Goal: Task Accomplishment & Management: Manage account settings

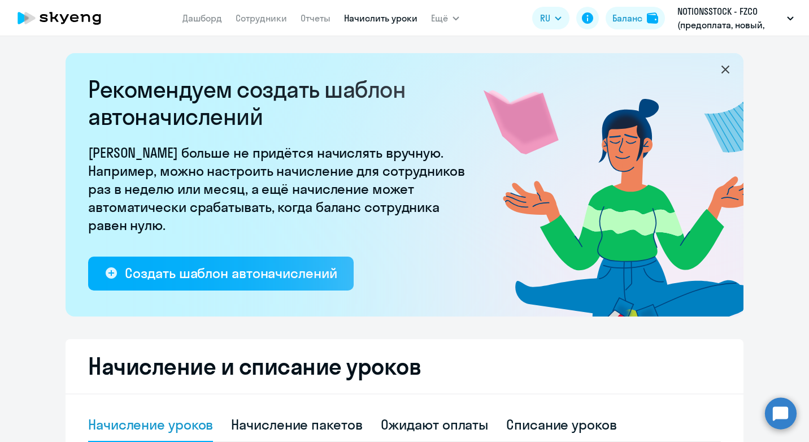
select select "10"
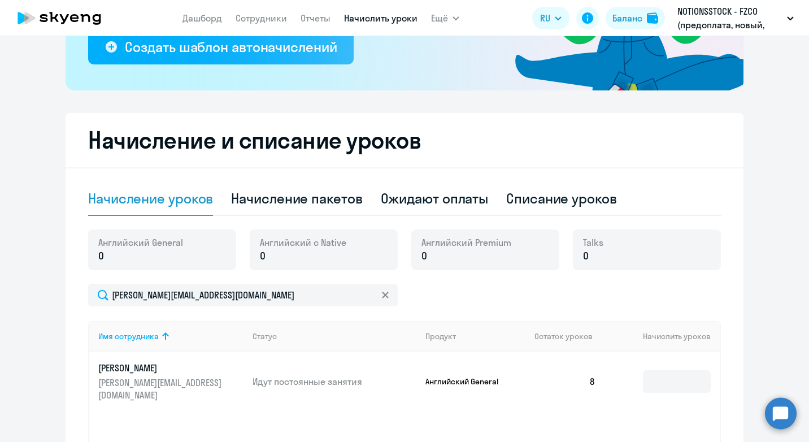
scroll to position [56, 0]
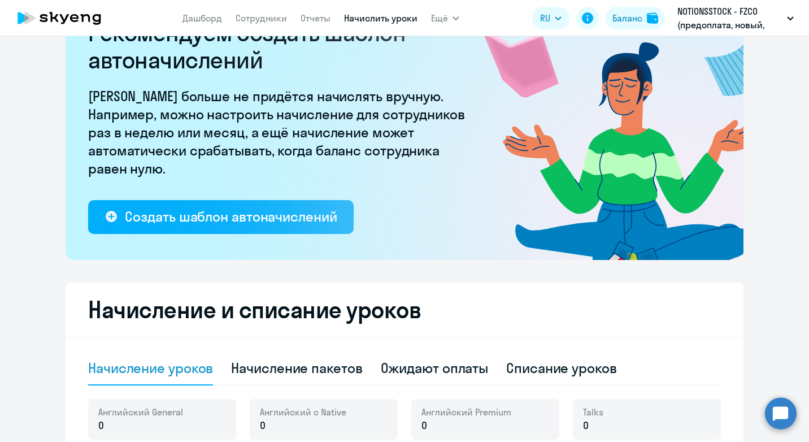
click at [256, 25] on nav "[PERSON_NAME] Отчеты Начислить уроки" at bounding box center [299, 18] width 235 height 23
click at [257, 19] on link "Сотрудники" at bounding box center [260, 17] width 51 height 11
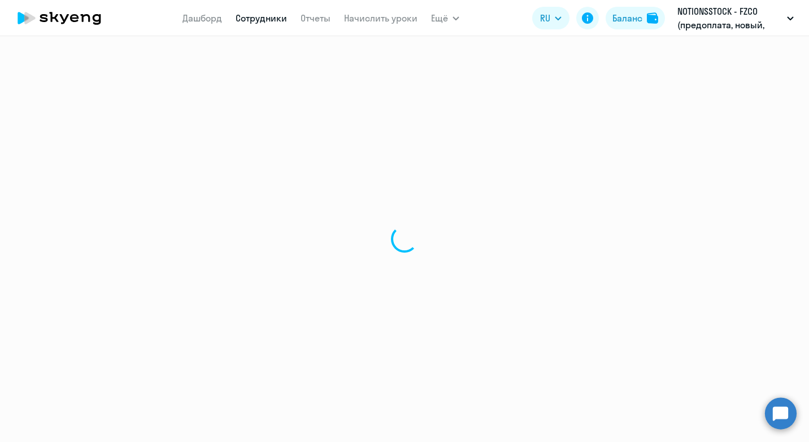
select select "30"
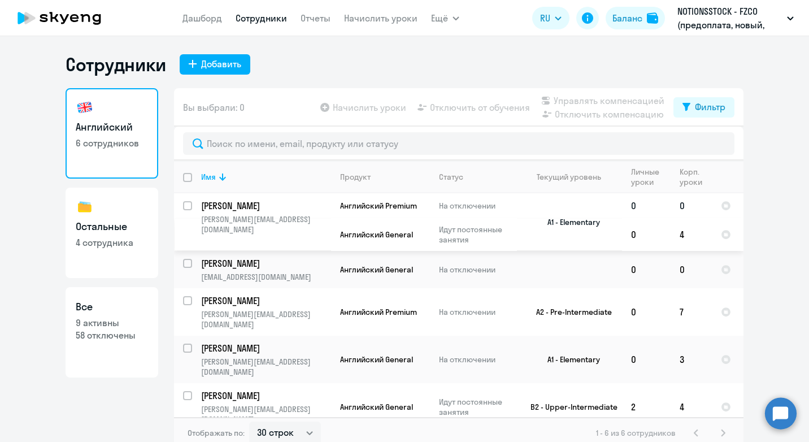
click at [183, 204] on input "select row 21947036" at bounding box center [194, 212] width 23 height 23
checkbox input "true"
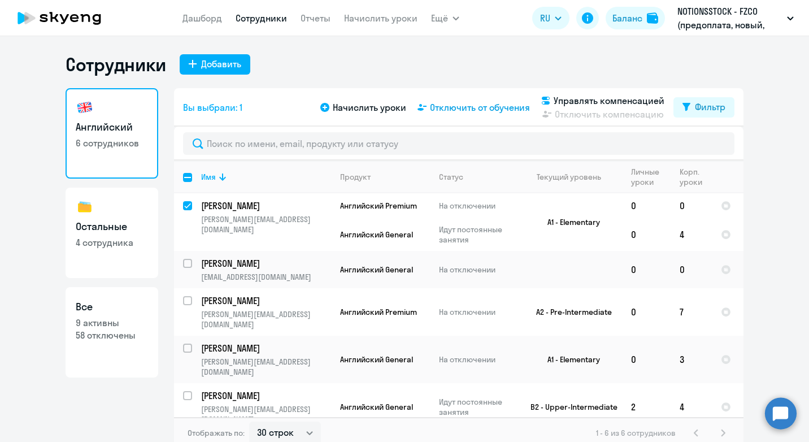
click at [464, 106] on span "Отключить от обучения" at bounding box center [480, 108] width 100 height 14
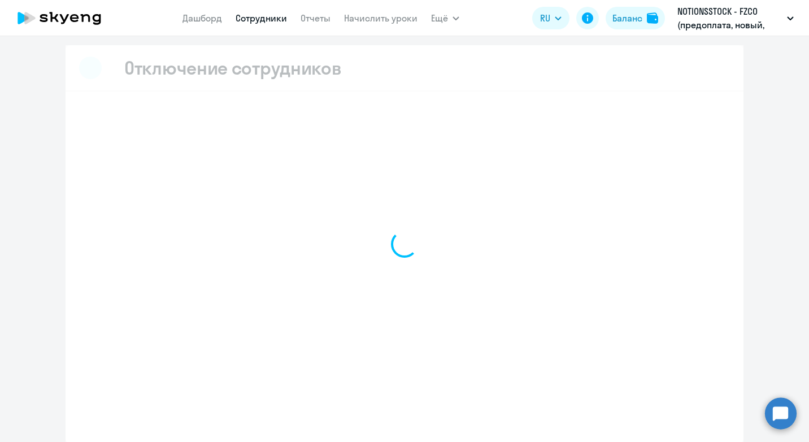
select select "all"
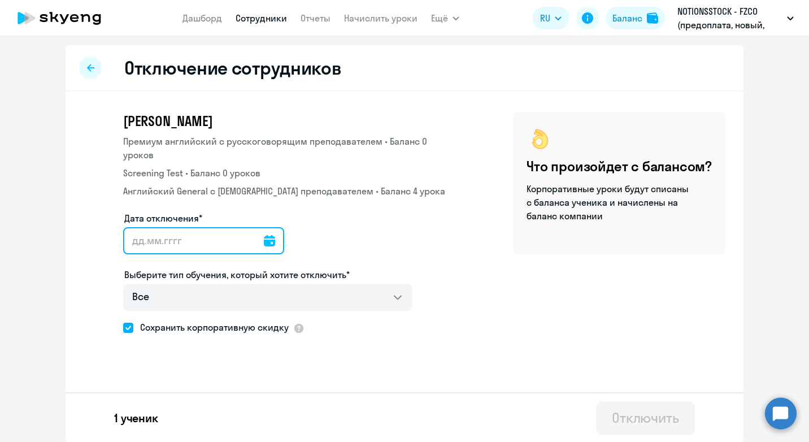
click at [180, 245] on input "Дата отключения*" at bounding box center [203, 240] width 161 height 27
click at [267, 240] on input "Дата отключения*" at bounding box center [203, 240] width 161 height 27
click at [264, 241] on icon at bounding box center [269, 240] width 11 height 11
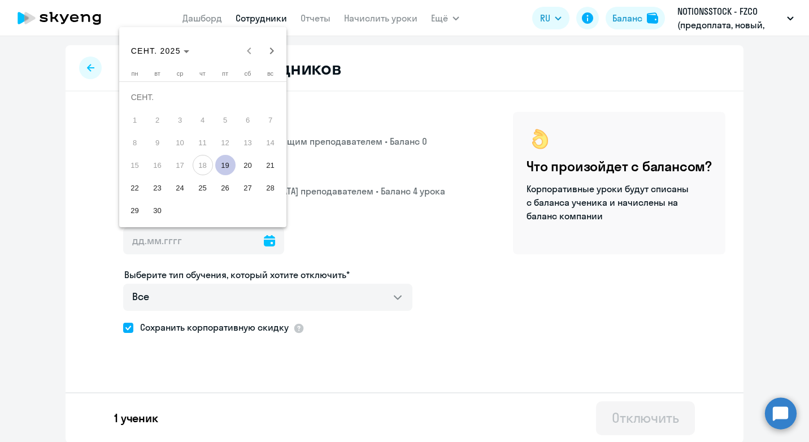
click at [159, 213] on span "30" at bounding box center [157, 210] width 20 height 20
type input "[DATE]"
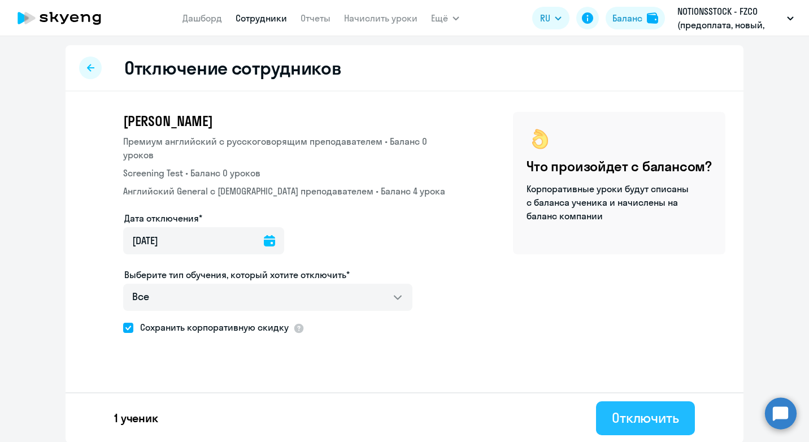
click at [639, 414] on div "Отключить" at bounding box center [644, 417] width 67 height 18
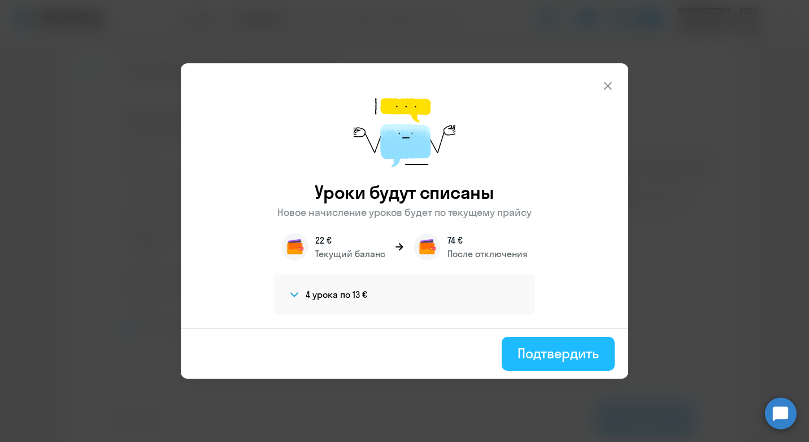
click at [544, 348] on div "Подтвердить" at bounding box center [557, 353] width 81 height 18
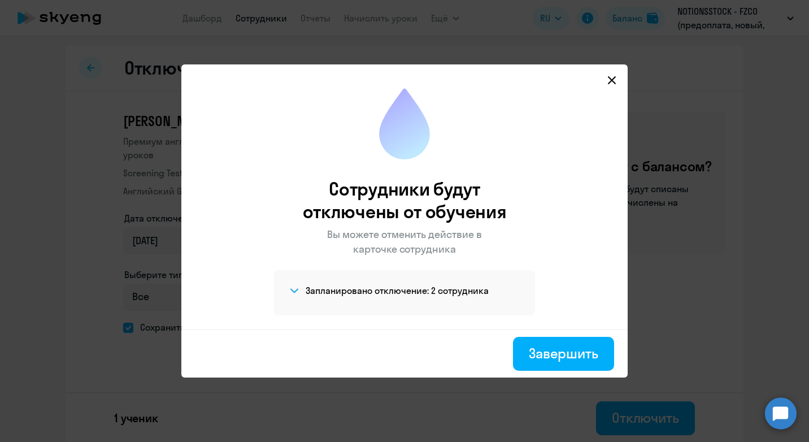
click at [335, 290] on h4 "Запланировано отключение: 2 сотрудника" at bounding box center [396, 290] width 183 height 12
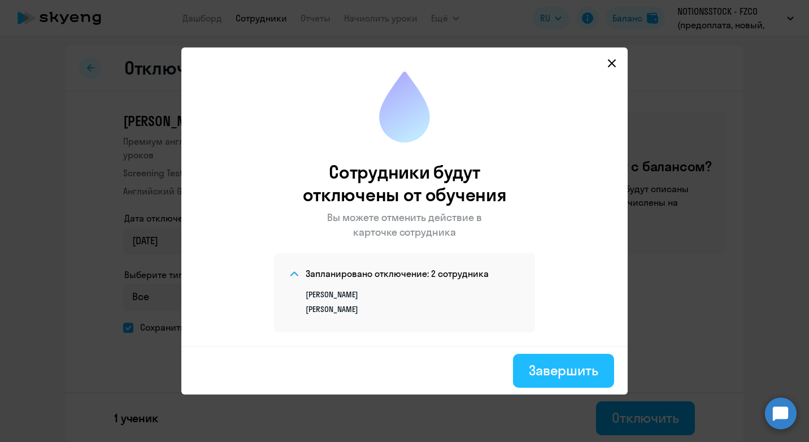
click at [550, 371] on div "Завершить" at bounding box center [562, 370] width 69 height 18
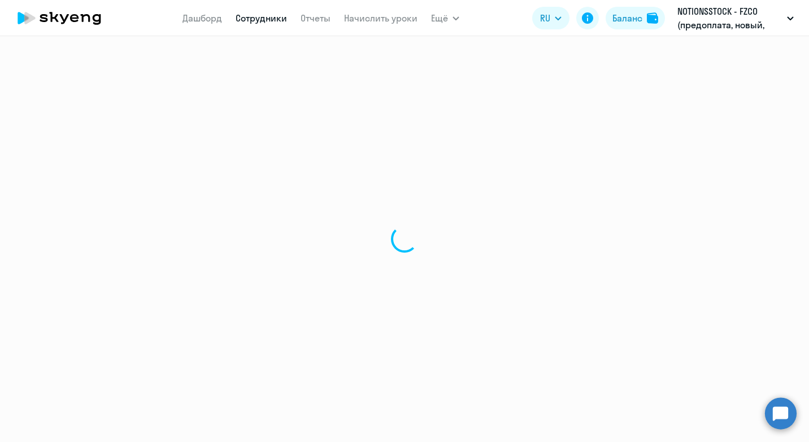
select select "30"
